Goal: Task Accomplishment & Management: Use online tool/utility

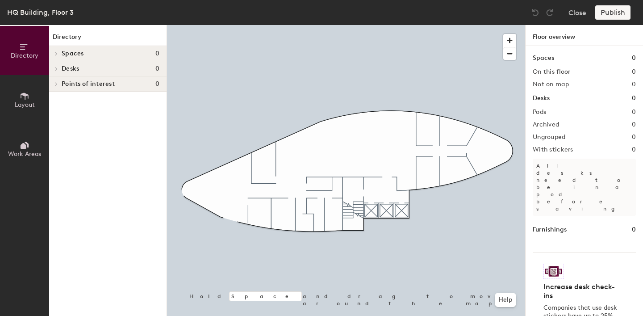
click at [26, 151] on span "Work Areas" at bounding box center [24, 154] width 33 height 8
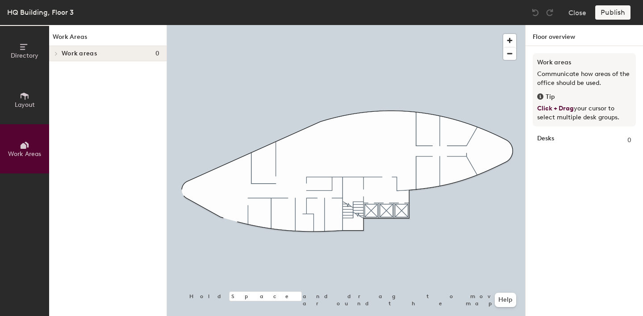
click at [22, 113] on button "Layout" at bounding box center [24, 99] width 49 height 49
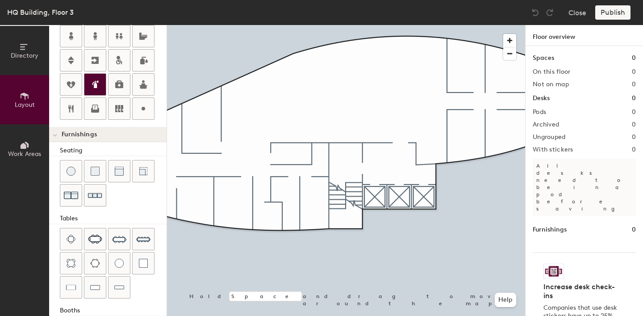
scroll to position [248, 0]
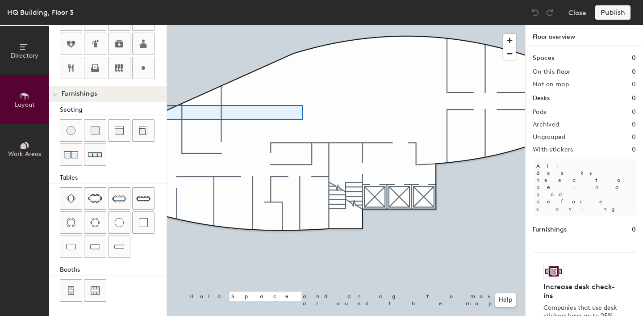
click at [159, 120] on div "Directory Layout Work Areas Layout Add space Resize Desks Points of Interest Fu…" at bounding box center [321, 170] width 643 height 291
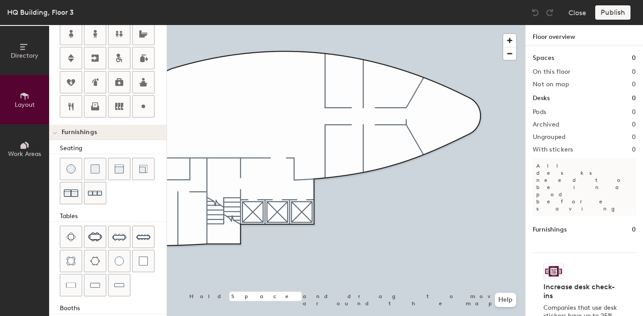
scroll to position [195, 0]
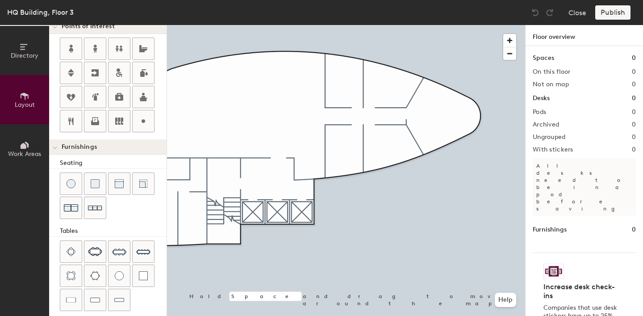
click at [23, 53] on span "Directory" at bounding box center [25, 56] width 28 height 8
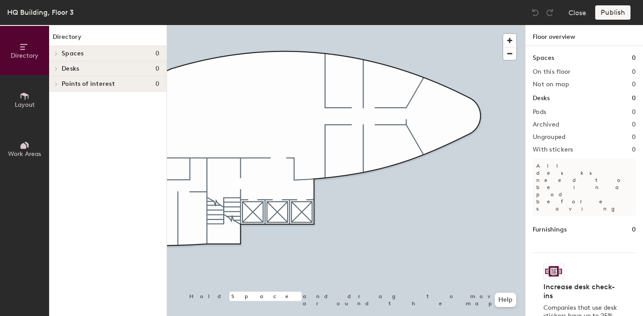
scroll to position [0, 0]
click at [56, 51] on icon at bounding box center [56, 53] width 4 height 4
click at [57, 53] on span at bounding box center [55, 54] width 4 height 8
click at [25, 143] on icon at bounding box center [24, 146] width 6 height 6
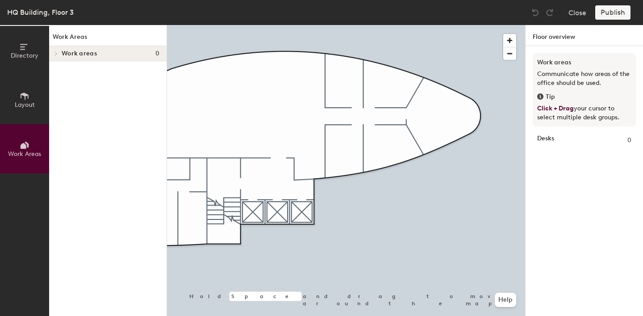
click at [60, 52] on div at bounding box center [56, 53] width 10 height 4
click at [26, 109] on button "Layout" at bounding box center [24, 99] width 49 height 49
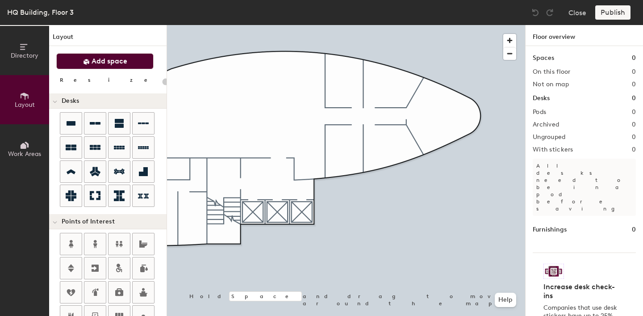
click at [100, 66] on button "Add space" at bounding box center [104, 61] width 97 height 16
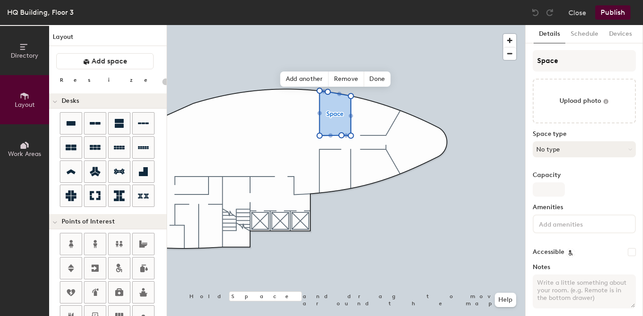
click at [547, 150] on button "No type" at bounding box center [584, 149] width 103 height 16
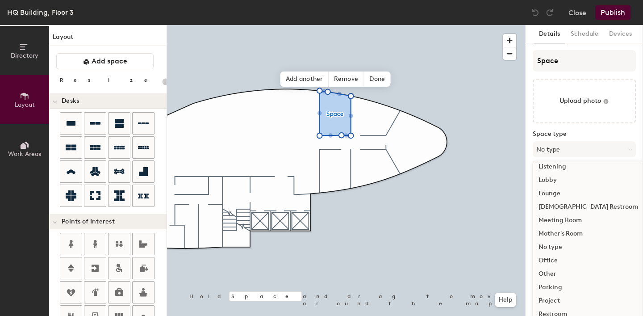
scroll to position [200, 0]
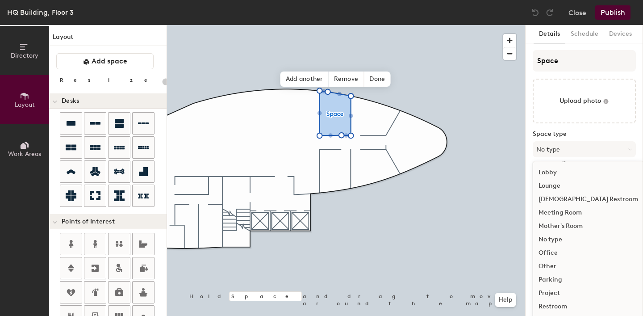
click at [551, 255] on div "Office" at bounding box center [588, 252] width 110 height 13
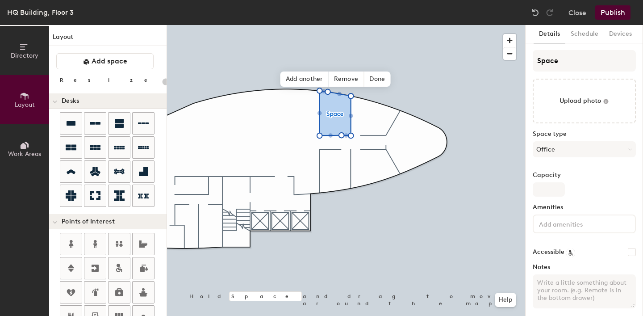
type input "20"
click at [549, 190] on input "Capacity" at bounding box center [549, 189] width 32 height 14
type input "0"
type input "20"
type input "02"
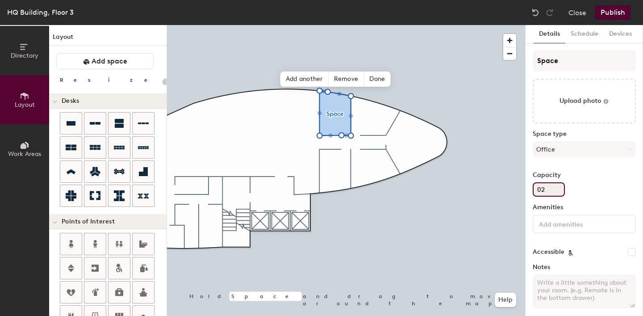
type input "20"
type input "0"
type input "20"
type input "2"
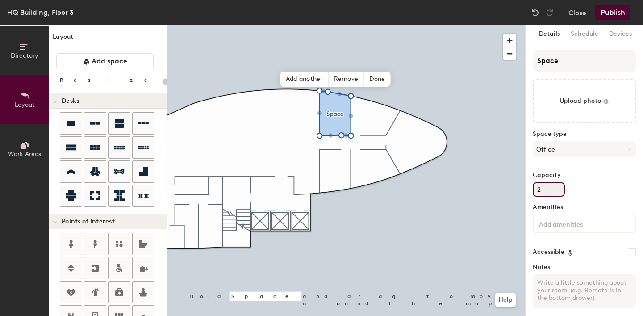
type input "20"
click at [588, 38] on button "Schedule" at bounding box center [584, 34] width 38 height 18
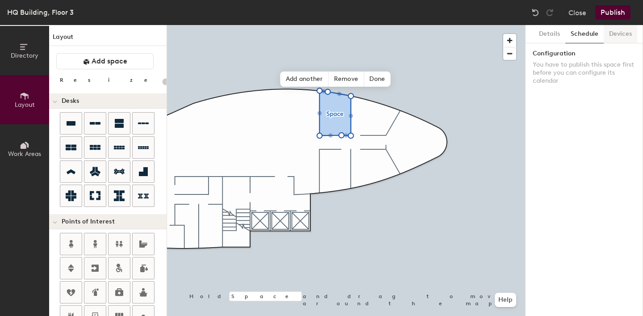
click at [618, 39] on button "Devices" at bounding box center [620, 34] width 33 height 18
click at [546, 36] on button "Details" at bounding box center [550, 34] width 32 height 18
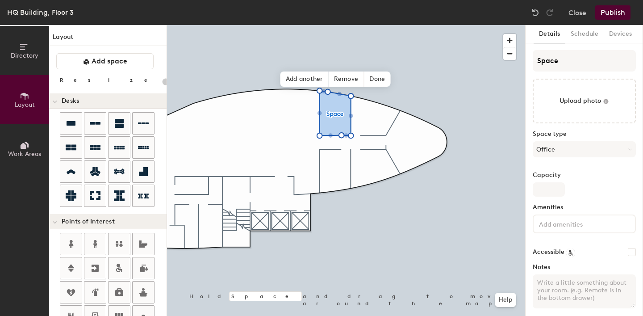
scroll to position [7, 0]
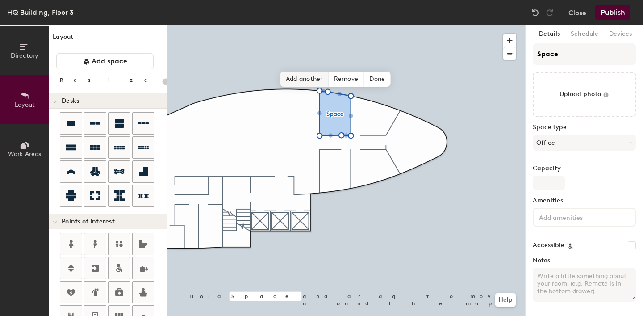
click at [313, 81] on span "Add another" at bounding box center [304, 78] width 48 height 15
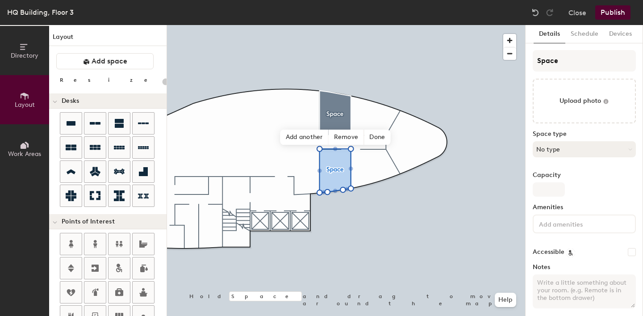
click at [549, 150] on button "No type" at bounding box center [584, 149] width 103 height 16
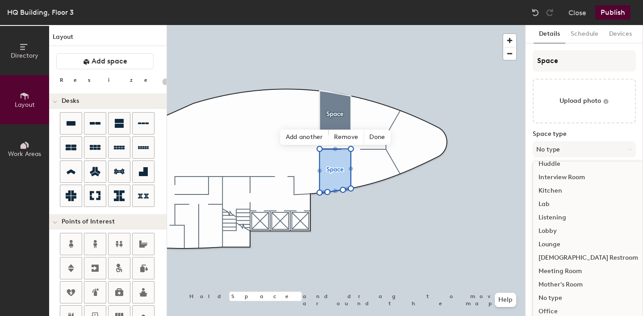
scroll to position [200, 0]
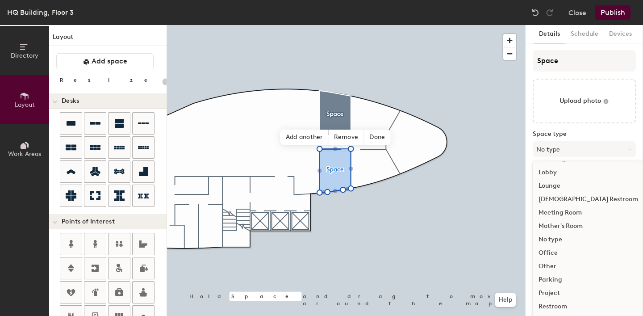
click at [556, 255] on div "Office" at bounding box center [588, 252] width 110 height 13
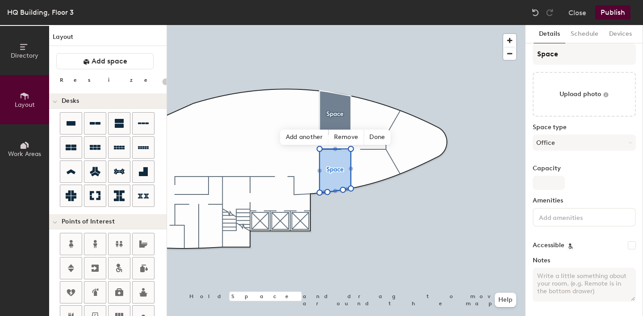
scroll to position [0, 0]
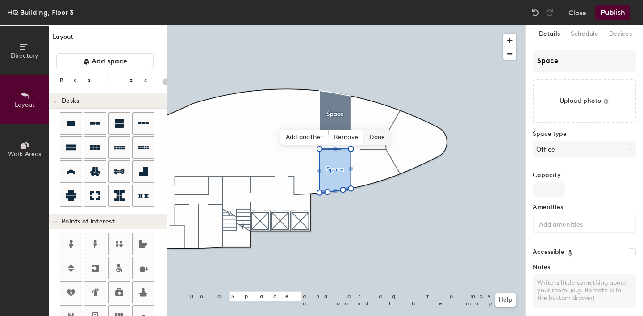
click at [375, 139] on span "Done" at bounding box center [377, 136] width 26 height 15
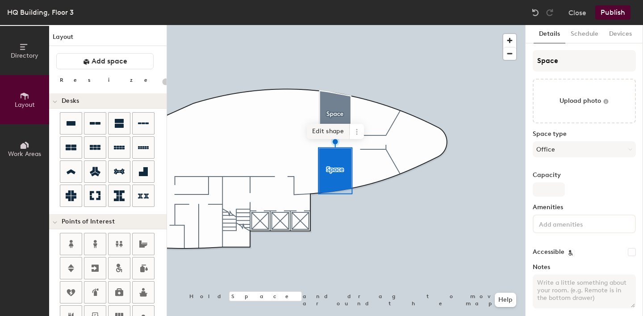
click at [333, 134] on span "Edit shape" at bounding box center [328, 131] width 43 height 15
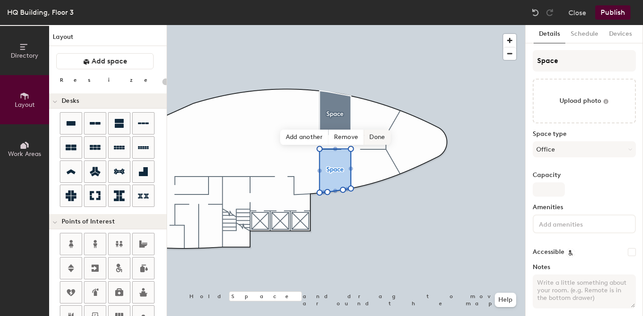
click at [372, 139] on span "Done" at bounding box center [377, 136] width 26 height 15
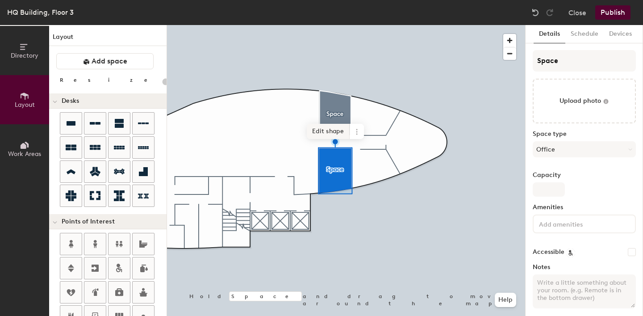
click at [334, 133] on span "Edit shape" at bounding box center [328, 131] width 43 height 15
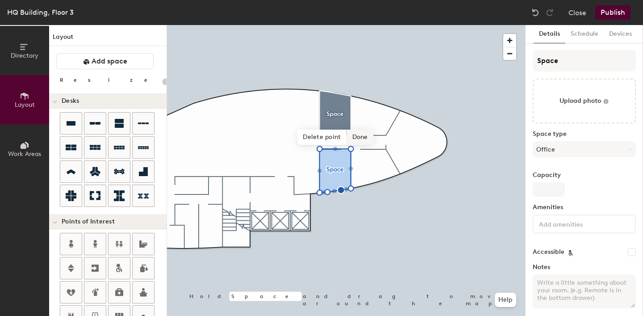
click at [355, 137] on span "Done" at bounding box center [360, 136] width 26 height 15
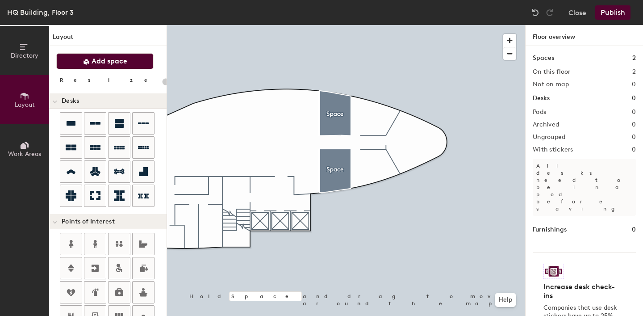
click at [117, 66] on button "Add space" at bounding box center [104, 61] width 97 height 16
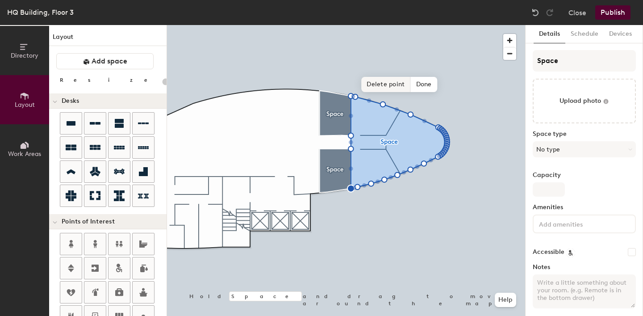
click at [391, 87] on span "Delete point" at bounding box center [385, 84] width 49 height 15
click at [388, 83] on span "Delete point" at bounding box center [385, 84] width 49 height 15
click at [386, 83] on span "Delete point" at bounding box center [385, 84] width 49 height 15
click at [391, 92] on span "Delete point" at bounding box center [385, 84] width 49 height 15
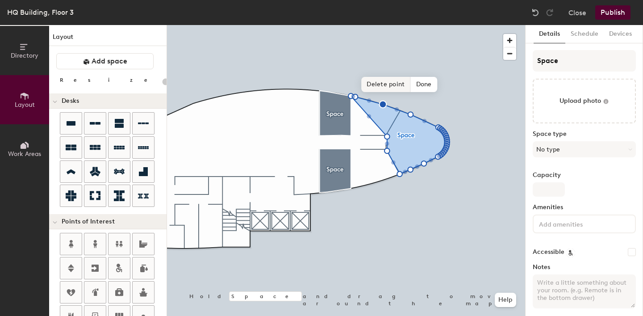
click at [387, 88] on span "Delete point" at bounding box center [385, 84] width 49 height 15
click at [382, 88] on span "Delete point" at bounding box center [385, 84] width 49 height 15
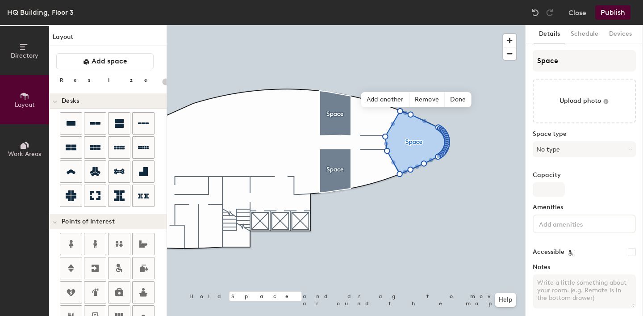
type input "20"
click at [562, 148] on button "No type" at bounding box center [584, 149] width 103 height 16
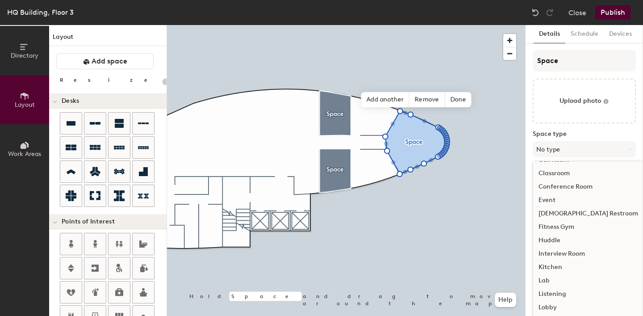
scroll to position [61, 0]
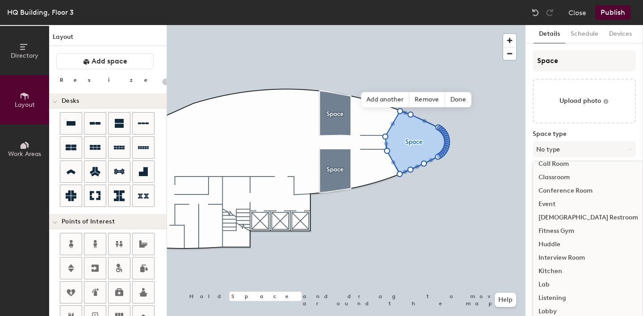
click at [568, 188] on div "Conference Room" at bounding box center [588, 190] width 110 height 13
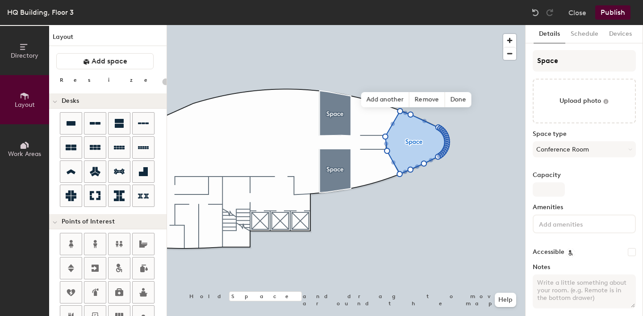
type input "20"
click at [555, 188] on input "Capacity" at bounding box center [549, 189] width 32 height 14
type input "6"
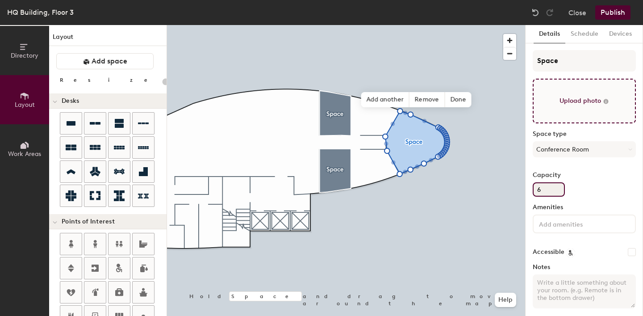
type input "20"
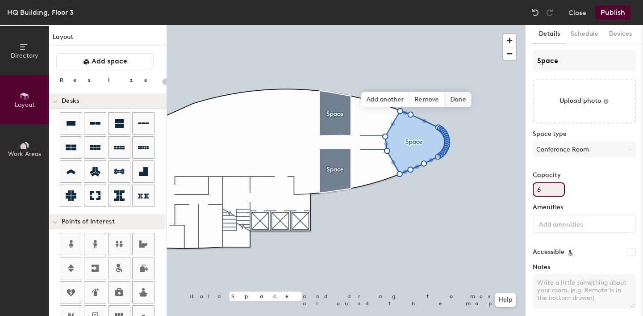
type input "6"
click at [460, 101] on span "Done" at bounding box center [458, 99] width 26 height 15
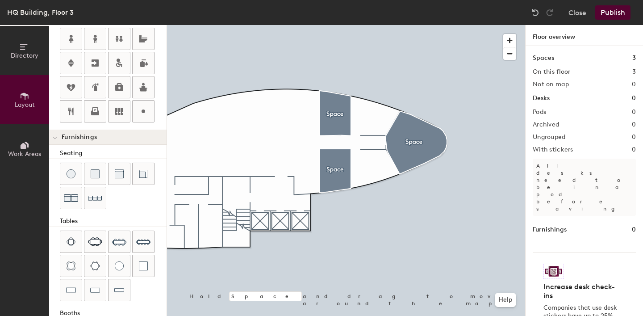
scroll to position [206, 0]
click at [412, 142] on div "Directory Layout Work Areas Layout Add space Resize Desks Points of Interest Fu…" at bounding box center [321, 170] width 643 height 291
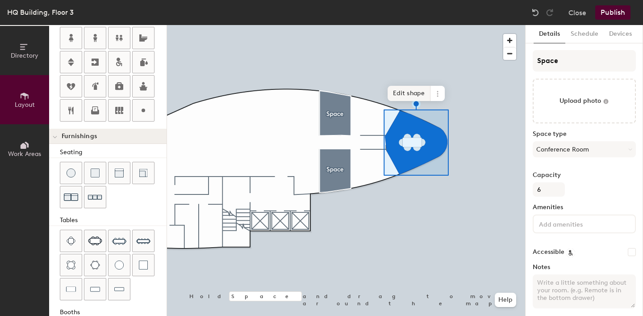
click at [400, 97] on span "Edit shape" at bounding box center [409, 93] width 43 height 15
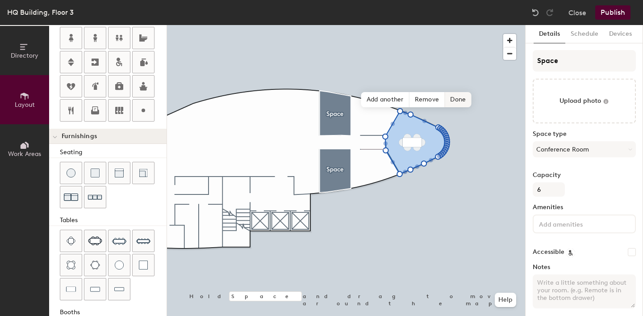
click at [451, 100] on span "Done" at bounding box center [458, 99] width 26 height 15
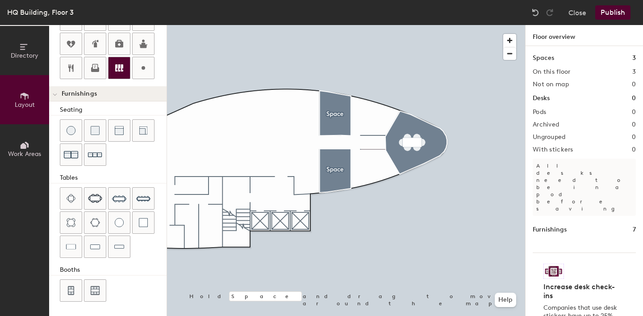
scroll to position [0, 0]
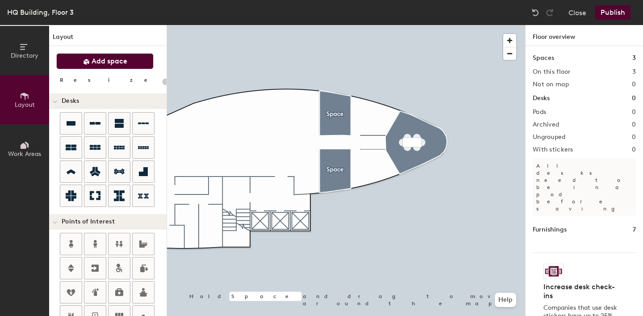
click at [109, 62] on span "Add space" at bounding box center [110, 61] width 36 height 9
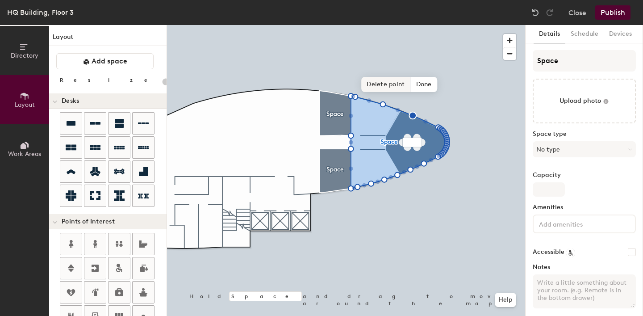
click at [398, 89] on span "Delete point" at bounding box center [385, 84] width 49 height 15
click at [392, 86] on span "Delete point" at bounding box center [385, 84] width 49 height 15
click at [392, 88] on span "Delete point" at bounding box center [385, 84] width 49 height 15
click at [394, 89] on span "Delete point" at bounding box center [385, 84] width 49 height 15
click at [387, 82] on span "Delete point" at bounding box center [385, 84] width 49 height 15
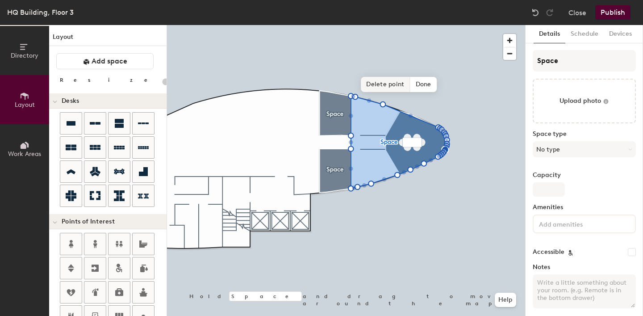
click at [384, 88] on span "Delete point" at bounding box center [385, 84] width 49 height 15
click at [381, 79] on span "Delete point" at bounding box center [385, 84] width 49 height 15
click at [385, 82] on span "Delete point" at bounding box center [385, 84] width 49 height 15
click at [384, 91] on span "Delete point" at bounding box center [385, 84] width 49 height 15
click at [396, 88] on span "Delete point" at bounding box center [385, 84] width 49 height 15
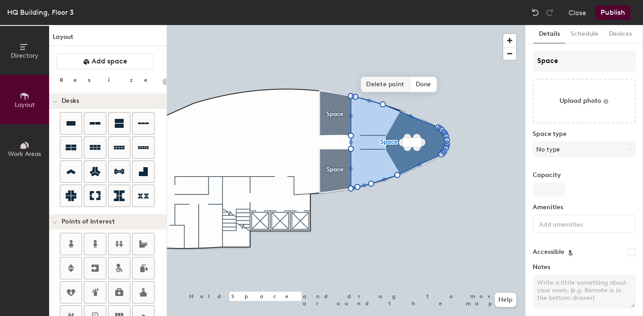
click at [387, 84] on span "Delete point" at bounding box center [385, 84] width 49 height 15
click at [375, 88] on span "Delete point" at bounding box center [385, 84] width 49 height 15
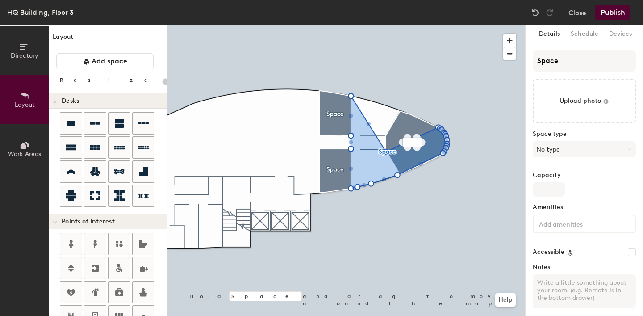
type input "20"
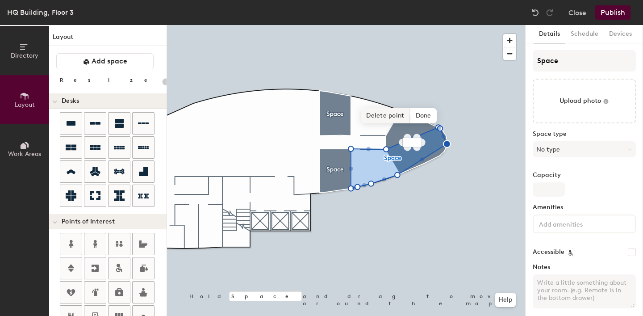
click at [374, 115] on span "Delete point" at bounding box center [385, 115] width 49 height 15
click at [392, 116] on span "Delete point" at bounding box center [382, 115] width 49 height 15
click at [392, 117] on span "Delete point" at bounding box center [381, 115] width 49 height 15
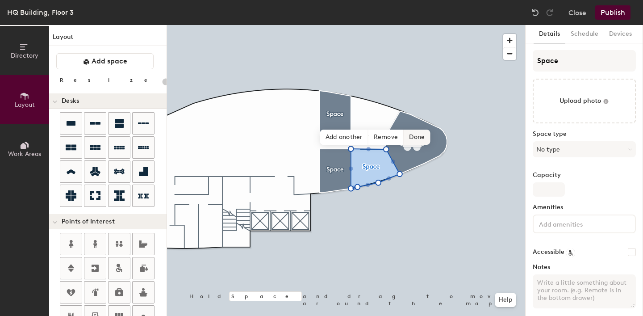
click at [416, 138] on span "Done" at bounding box center [417, 136] width 26 height 15
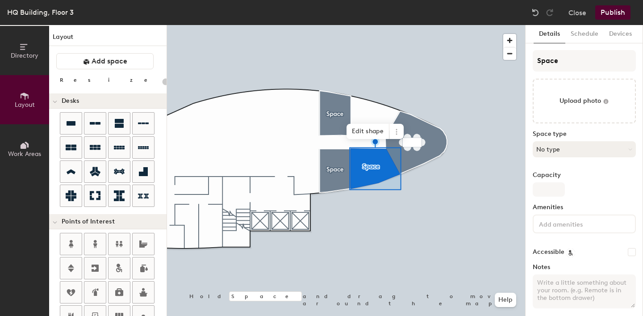
click at [553, 146] on button "No type" at bounding box center [584, 149] width 103 height 16
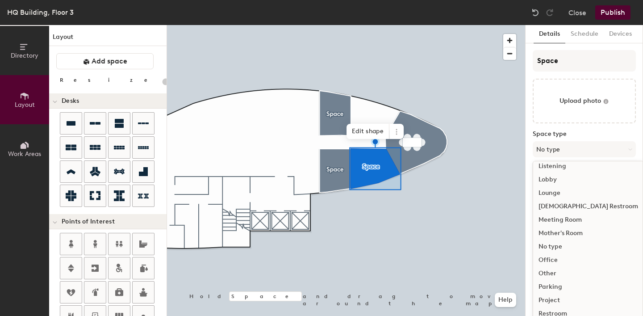
scroll to position [200, 0]
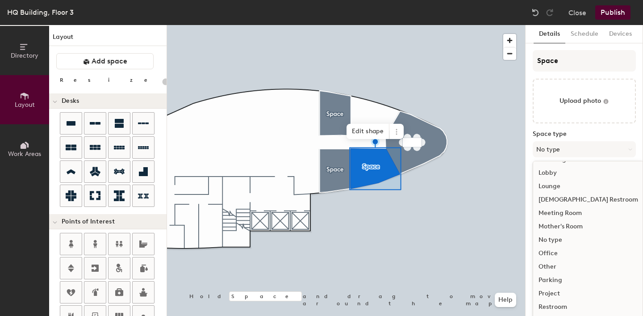
click at [556, 268] on div "Other" at bounding box center [588, 266] width 110 height 13
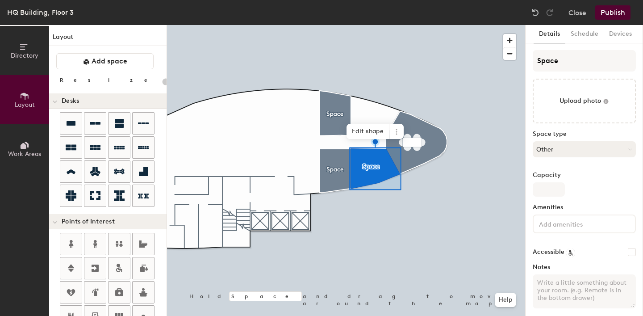
click at [569, 153] on button "Other" at bounding box center [584, 149] width 103 height 16
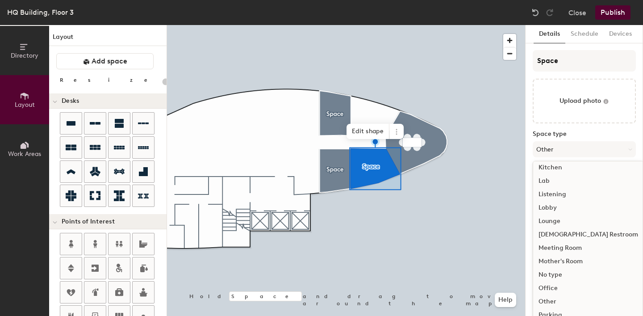
scroll to position [200, 0]
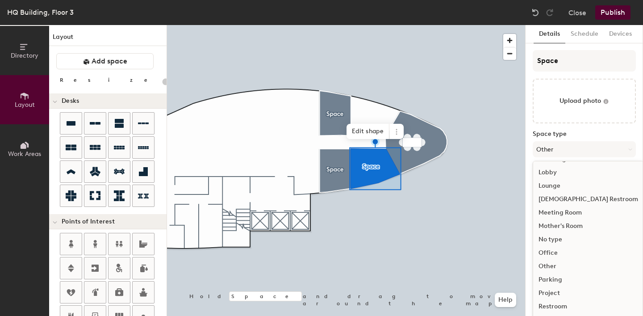
click at [552, 253] on div "Office" at bounding box center [588, 252] width 110 height 13
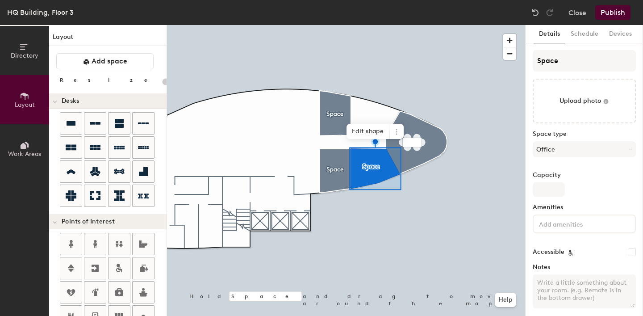
type input "20"
click at [554, 196] on div "Space Upload photo Space type Office Capacity Amenities Accessible Notes" at bounding box center [584, 182] width 103 height 265
type input "2"
type input "20"
type input "2"
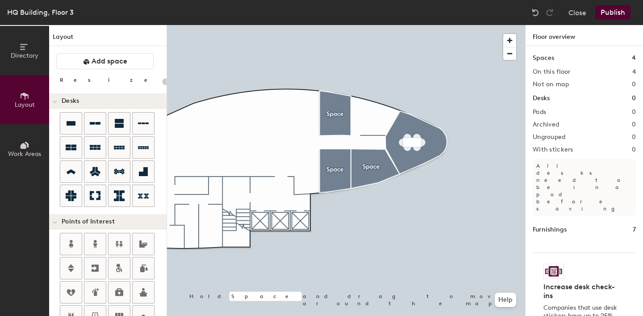
type input "20"
